Goal: Navigation & Orientation: Find specific page/section

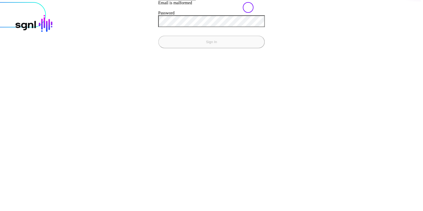
type input "*****"
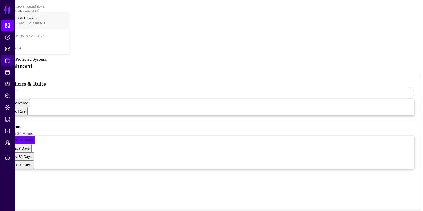
click at [3, 58] on link "Protected Systems" at bounding box center [7, 60] width 13 height 11
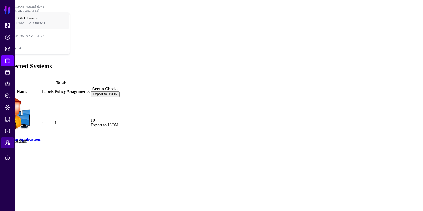
click at [6, 143] on span "Admin" at bounding box center [7, 142] width 5 height 5
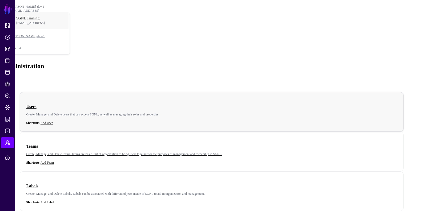
click at [68, 103] on h3 "Users" at bounding box center [211, 106] width 370 height 7
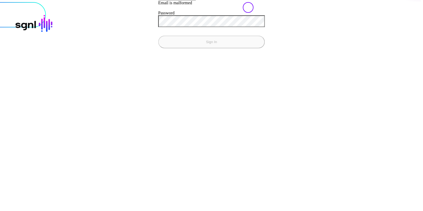
type input "******"
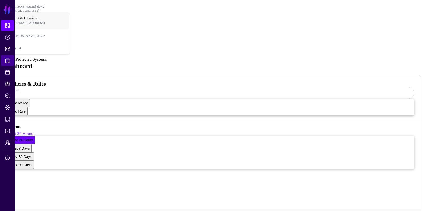
click at [9, 60] on span "Protected Systems" at bounding box center [7, 60] width 5 height 5
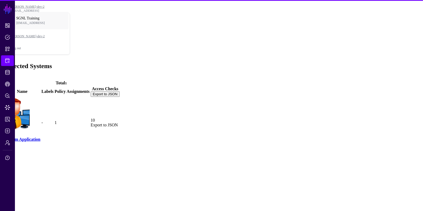
click at [14, 79] on li "CAEP Hub" at bounding box center [7, 84] width 15 height 11
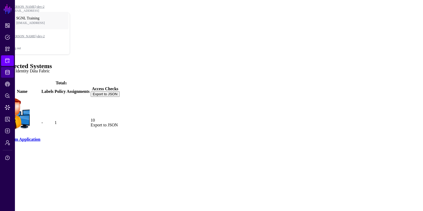
click at [12, 77] on link "Identity Data Fabric" at bounding box center [7, 72] width 13 height 11
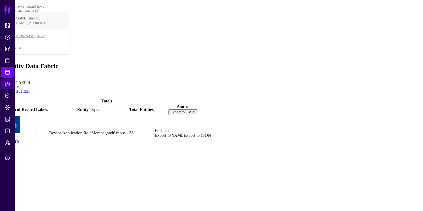
click at [9, 89] on link "CAEP Hub" at bounding box center [7, 84] width 13 height 11
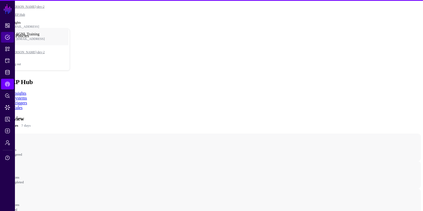
click at [6, 37] on span "Policies" at bounding box center [7, 37] width 5 height 5
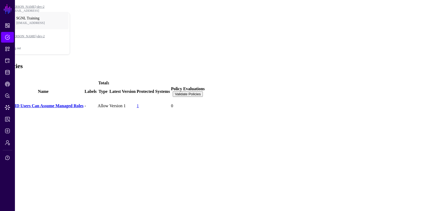
click at [29, 104] on link "Entra ID Users Can Assume Managed Roles" at bounding box center [43, 106] width 80 height 5
